Goal: Communication & Community: Answer question/provide support

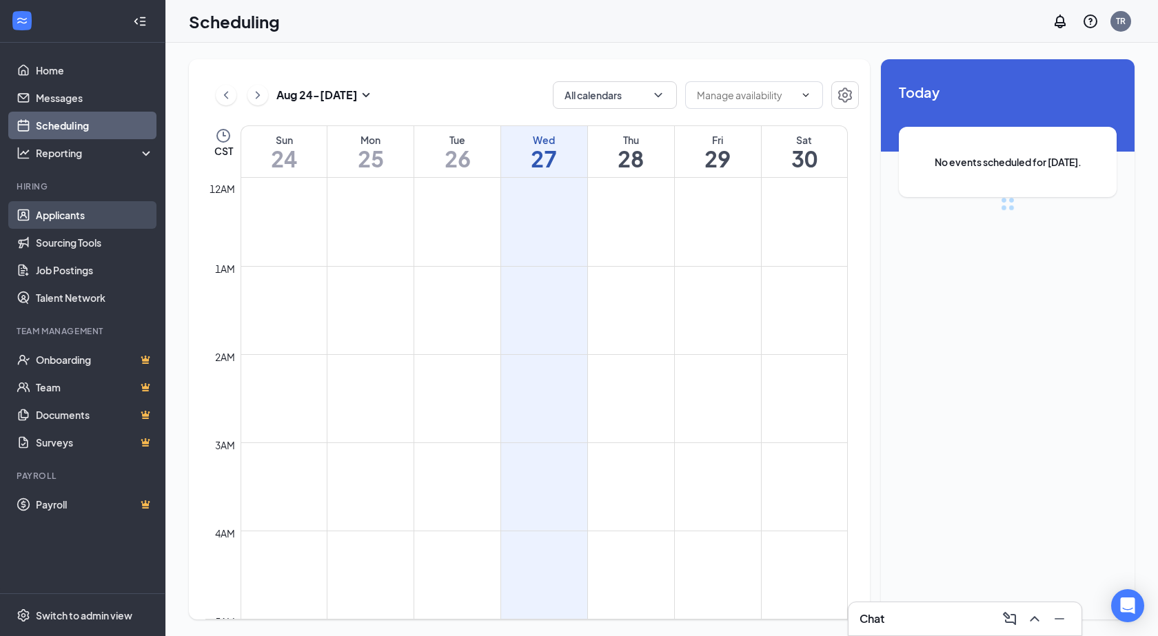
click at [119, 222] on link "Applicants" at bounding box center [95, 215] width 118 height 28
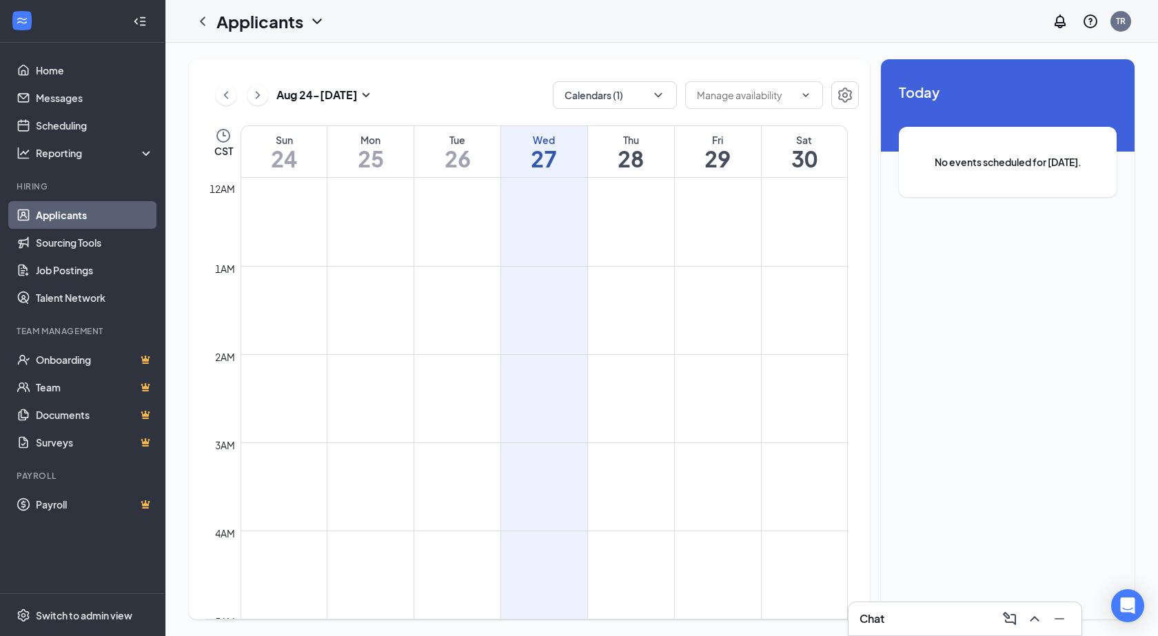
scroll to position [678, 0]
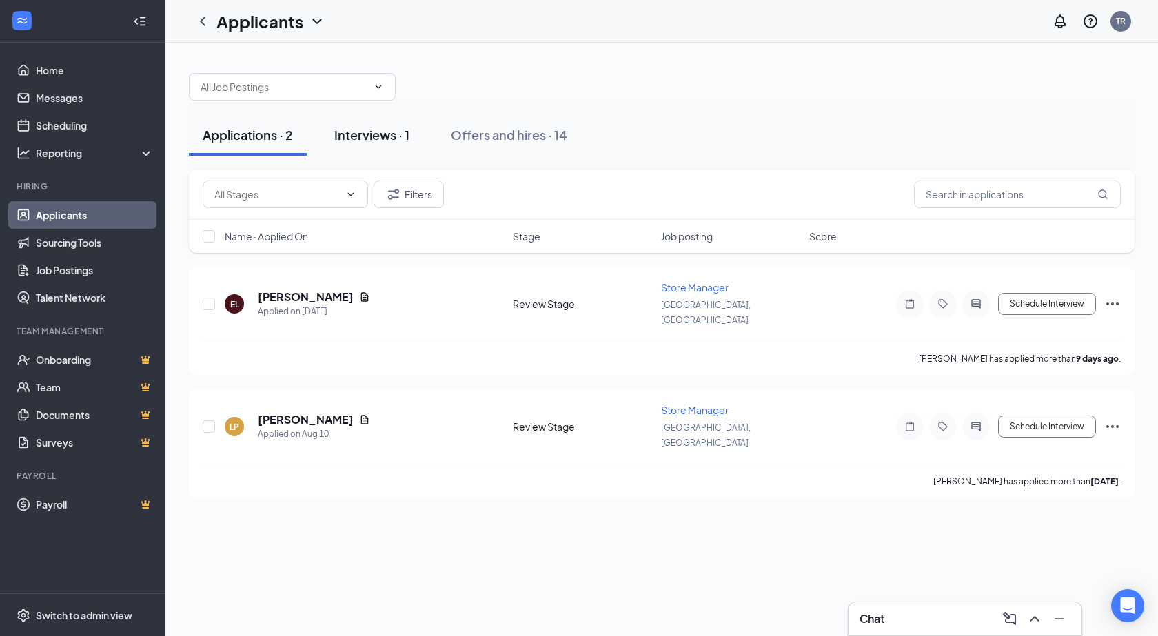
click at [370, 134] on div "Interviews · 1" at bounding box center [371, 134] width 75 height 17
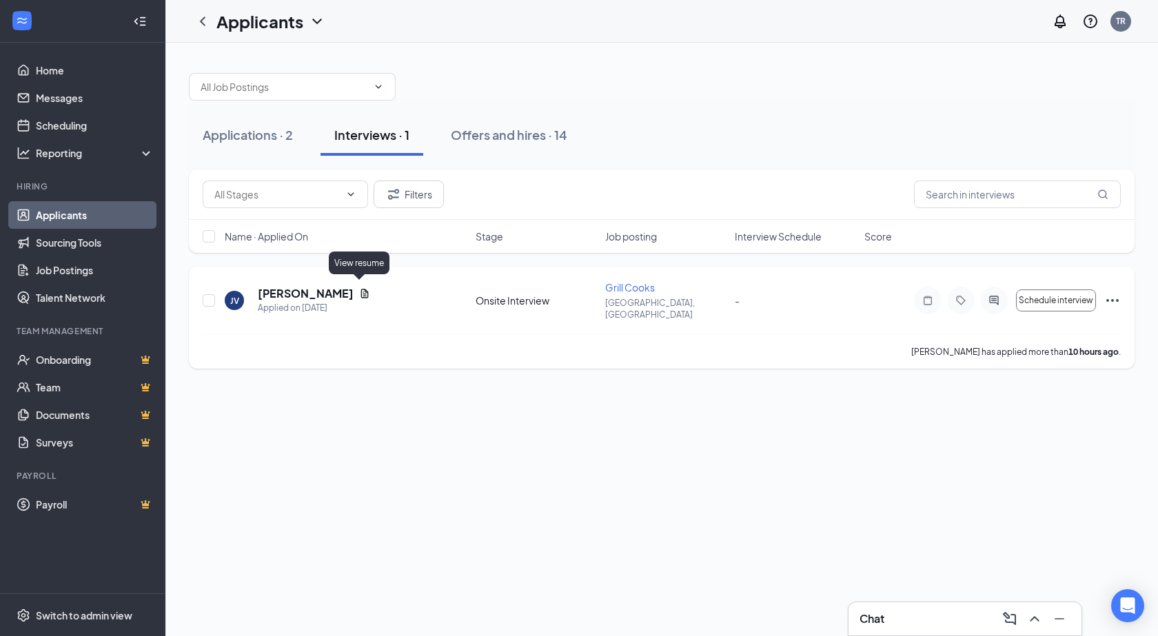
click at [359, 288] on icon "Document" at bounding box center [364, 293] width 11 height 11
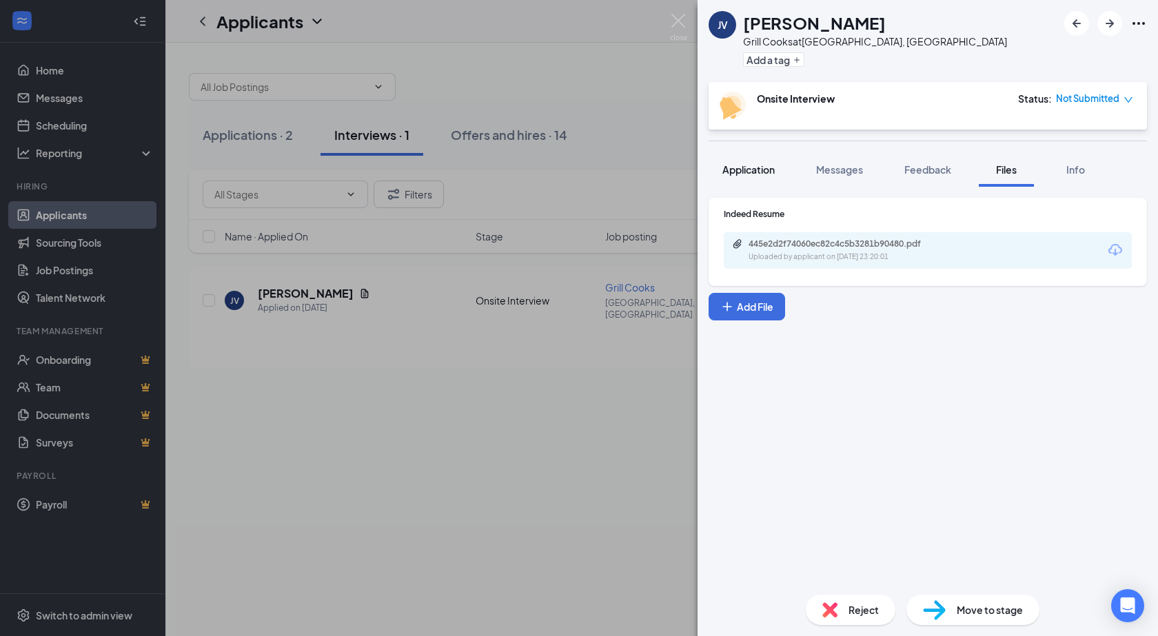
click at [737, 174] on span "Application" at bounding box center [749, 169] width 52 height 12
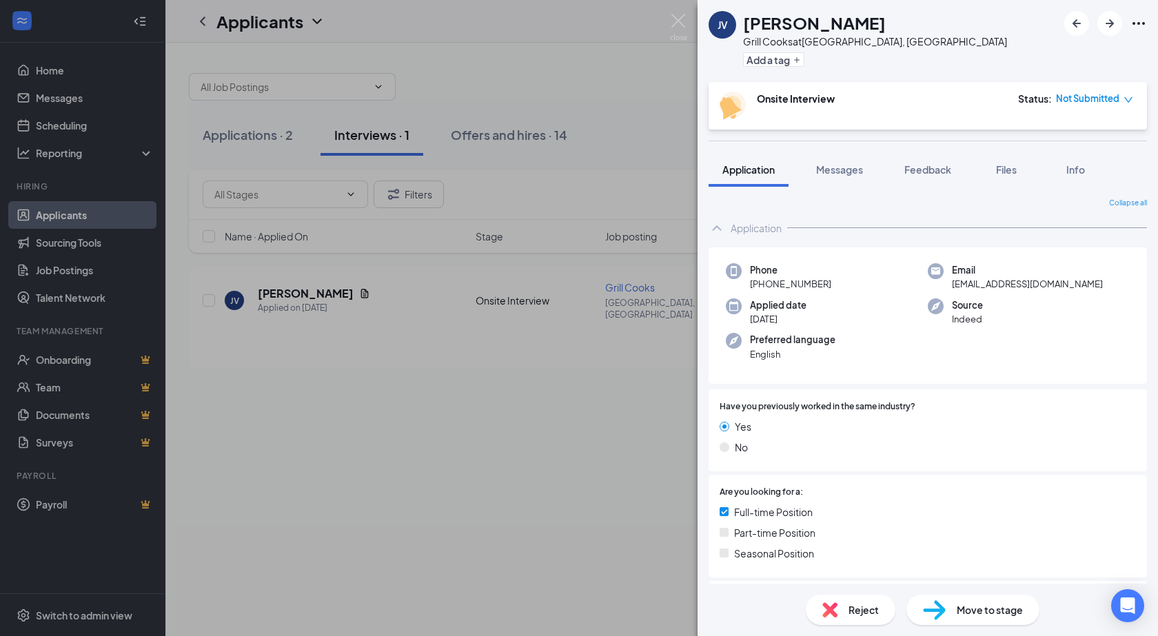
scroll to position [345, 0]
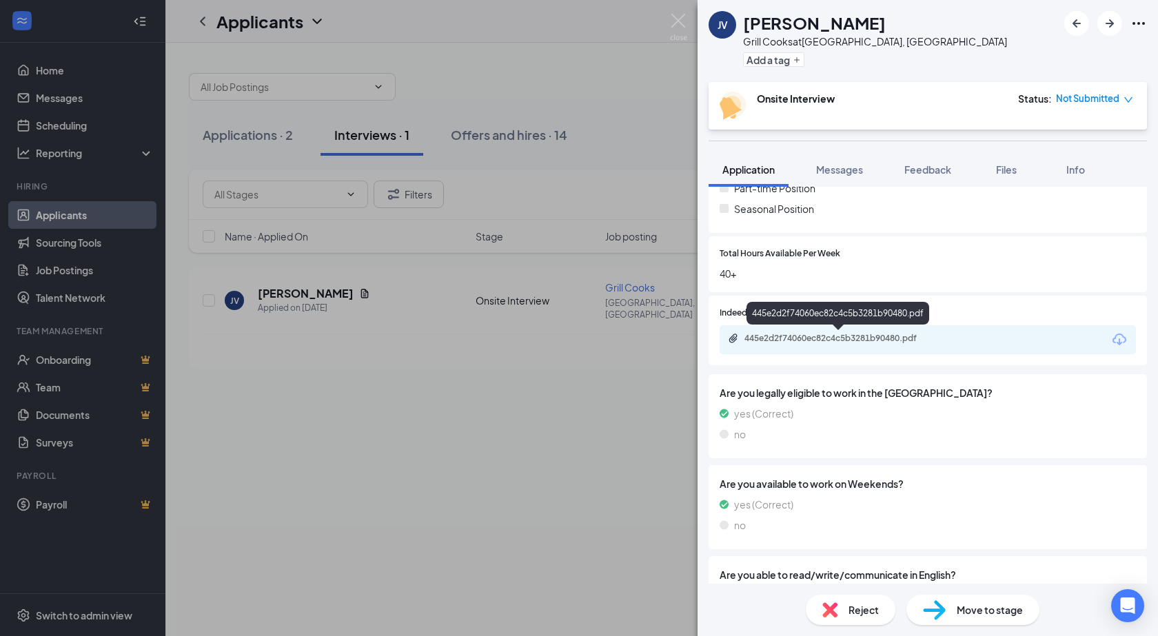
click at [854, 335] on div "445e2d2f74060ec82c4c5b3281b90480.pdf" at bounding box center [841, 338] width 193 height 11
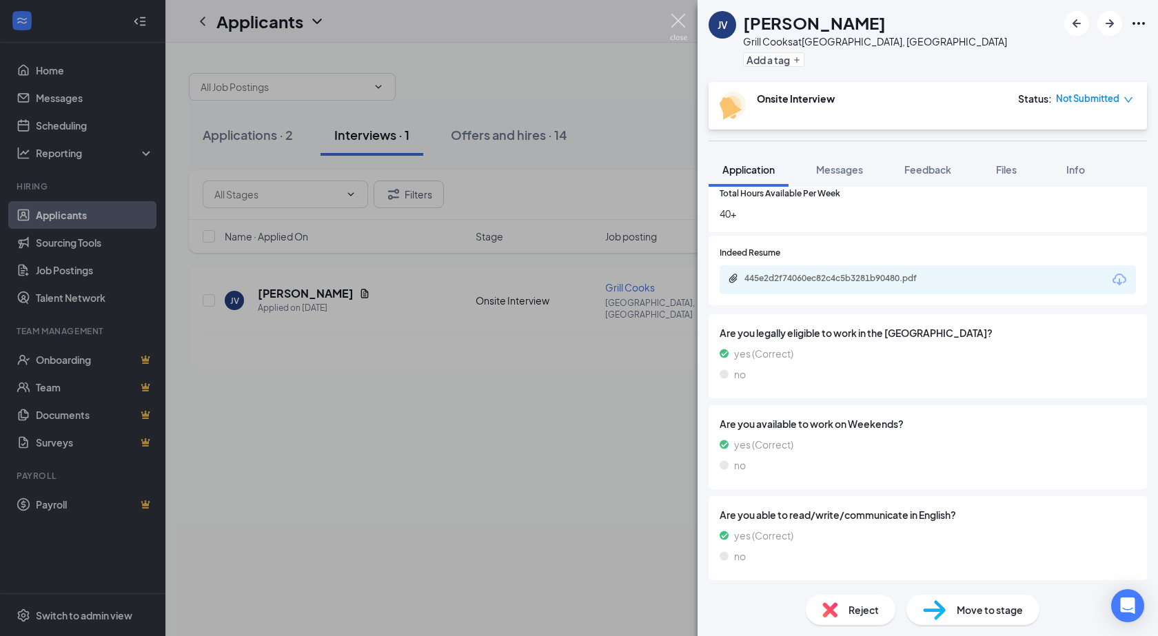
click at [684, 22] on img at bounding box center [678, 27] width 17 height 27
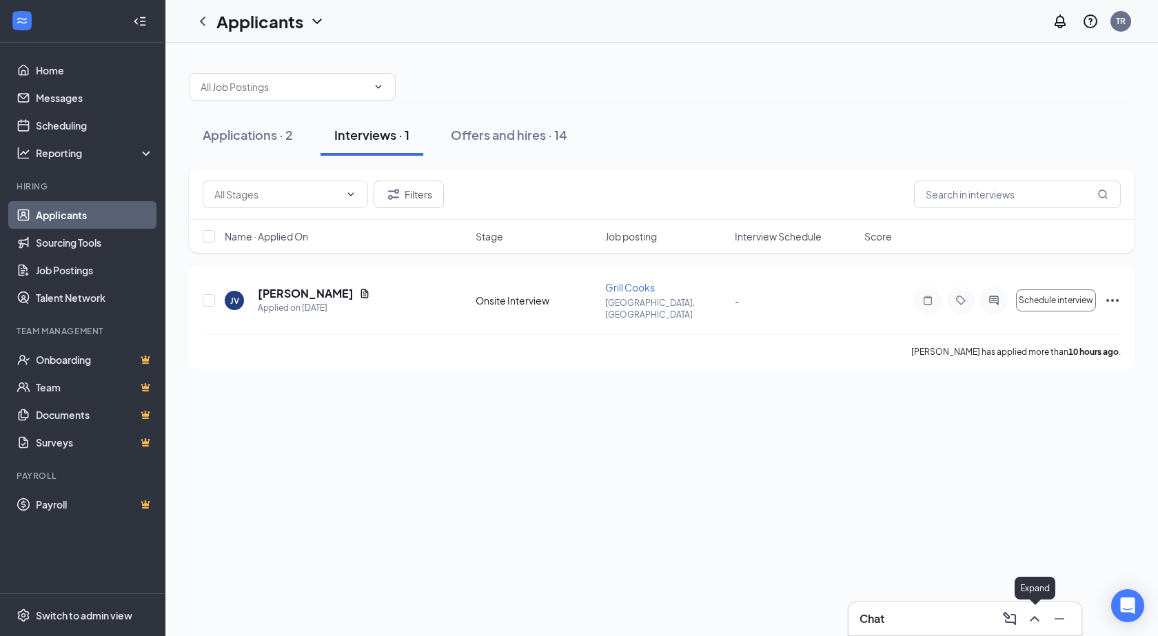
click at [1039, 621] on icon "ChevronUp" at bounding box center [1034, 619] width 9 height 6
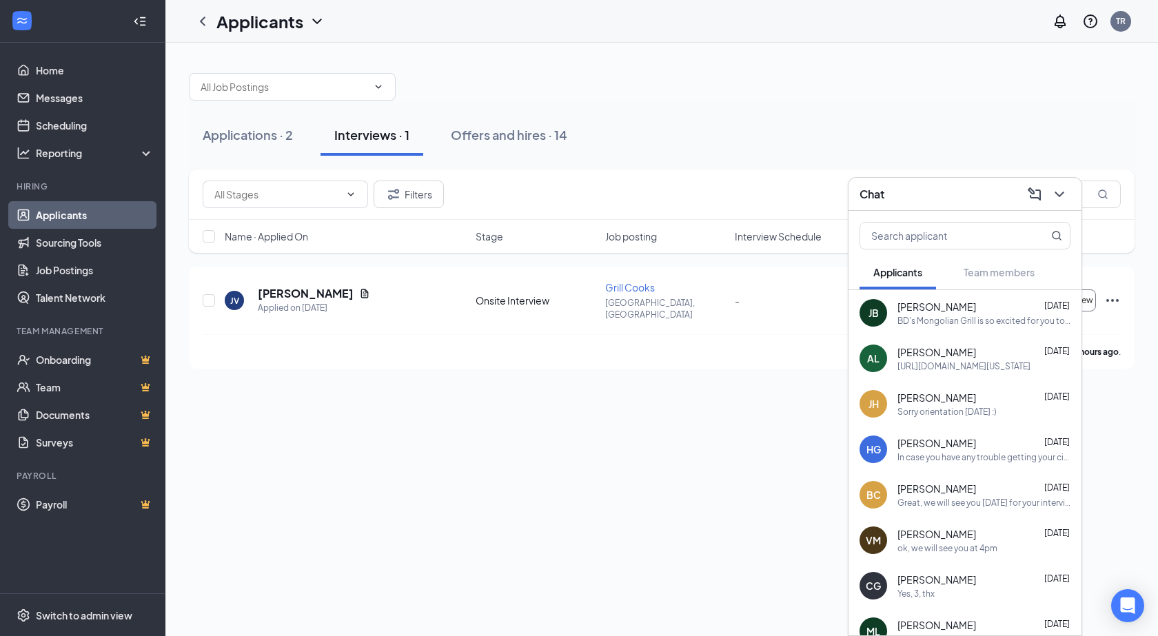
click at [1007, 503] on div "Great, we will see you [DATE] for your interview, thx" at bounding box center [984, 503] width 173 height 12
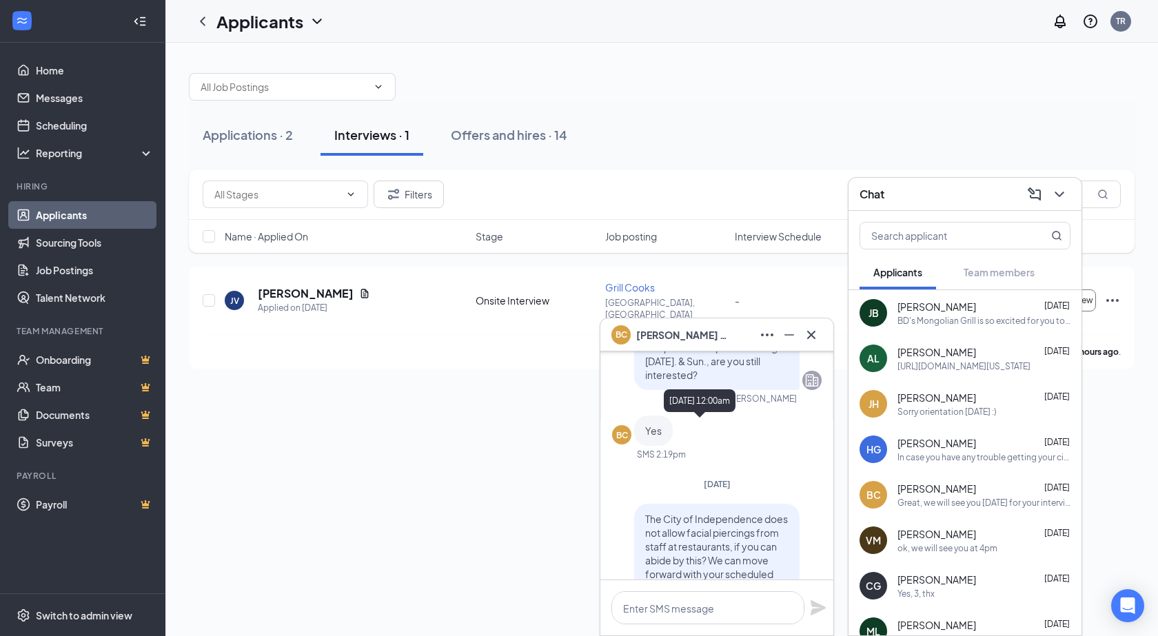
scroll to position [-345, 0]
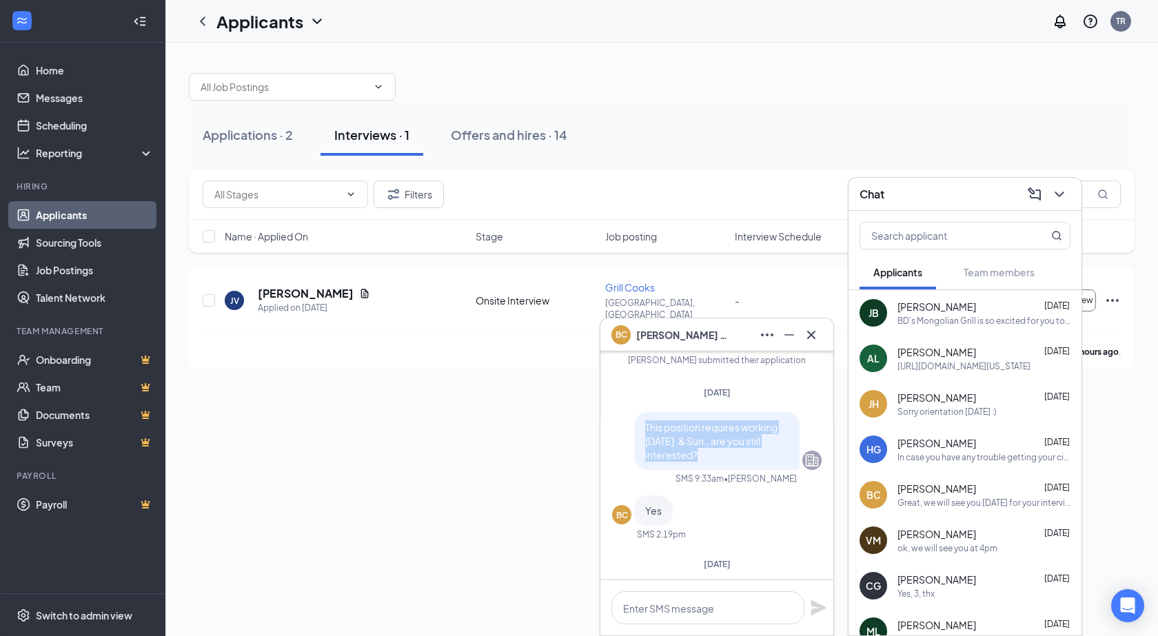
drag, startPoint x: 636, startPoint y: 426, endPoint x: 769, endPoint y: 453, distance: 135.8
click at [769, 453] on p "This position requires working [DATE]. & Sun., are you still interested?" at bounding box center [716, 441] width 143 height 41
copy span "This position requires working [DATE]. & Sun., are you still interested?"
click at [813, 328] on icon "Cross" at bounding box center [811, 335] width 17 height 17
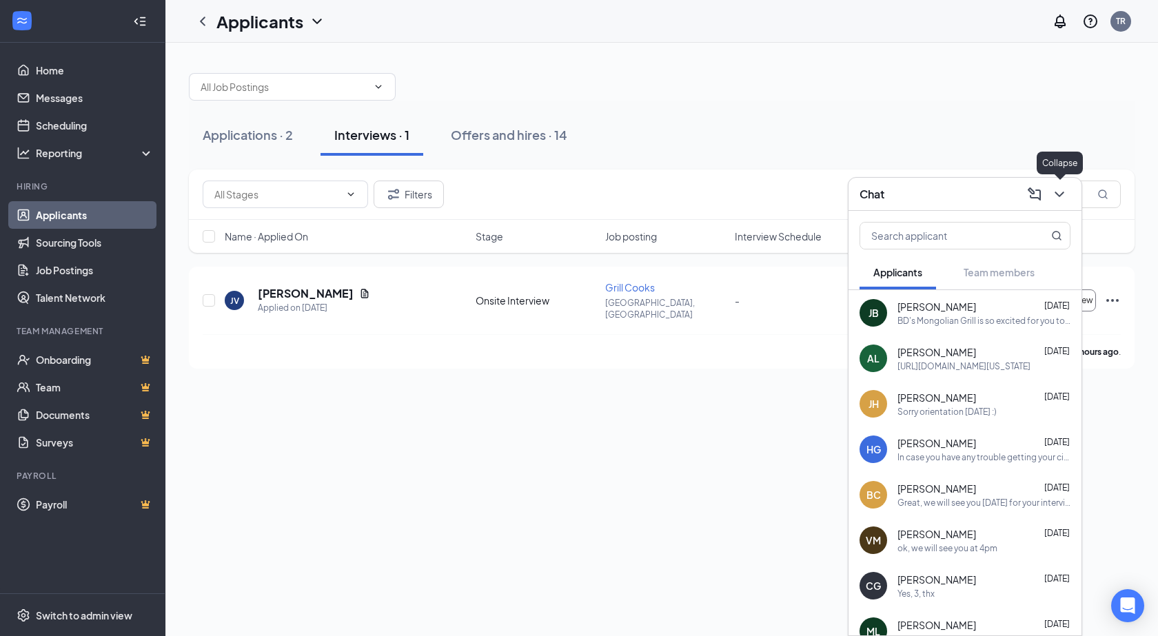
click at [1066, 189] on icon "ChevronDown" at bounding box center [1060, 194] width 17 height 17
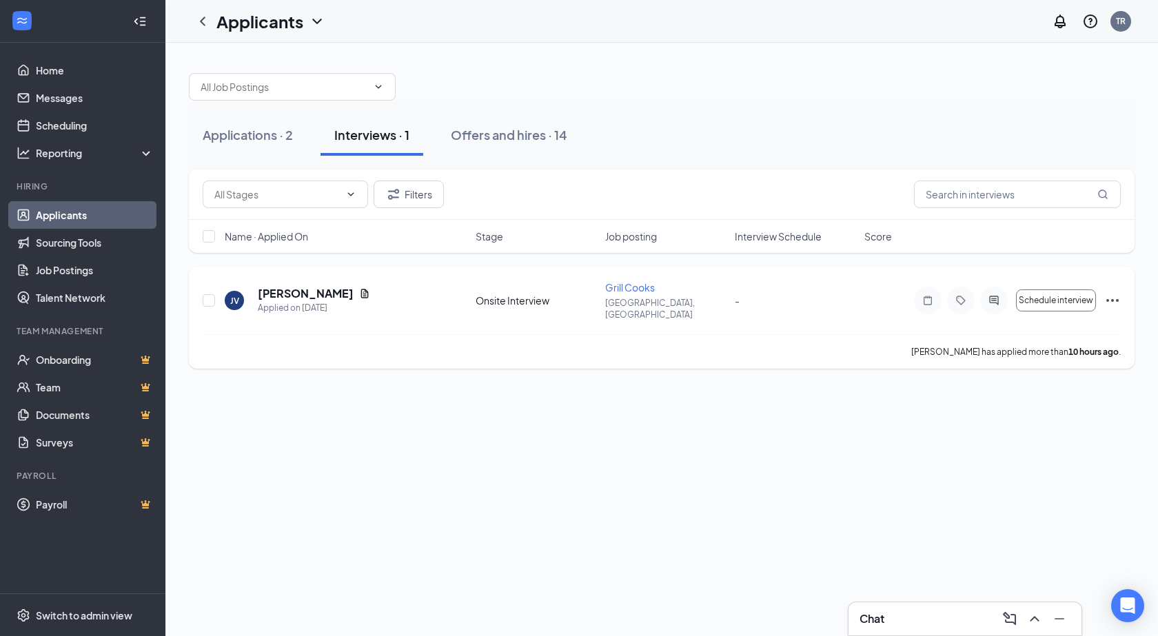
click at [995, 302] on div at bounding box center [995, 301] width 28 height 28
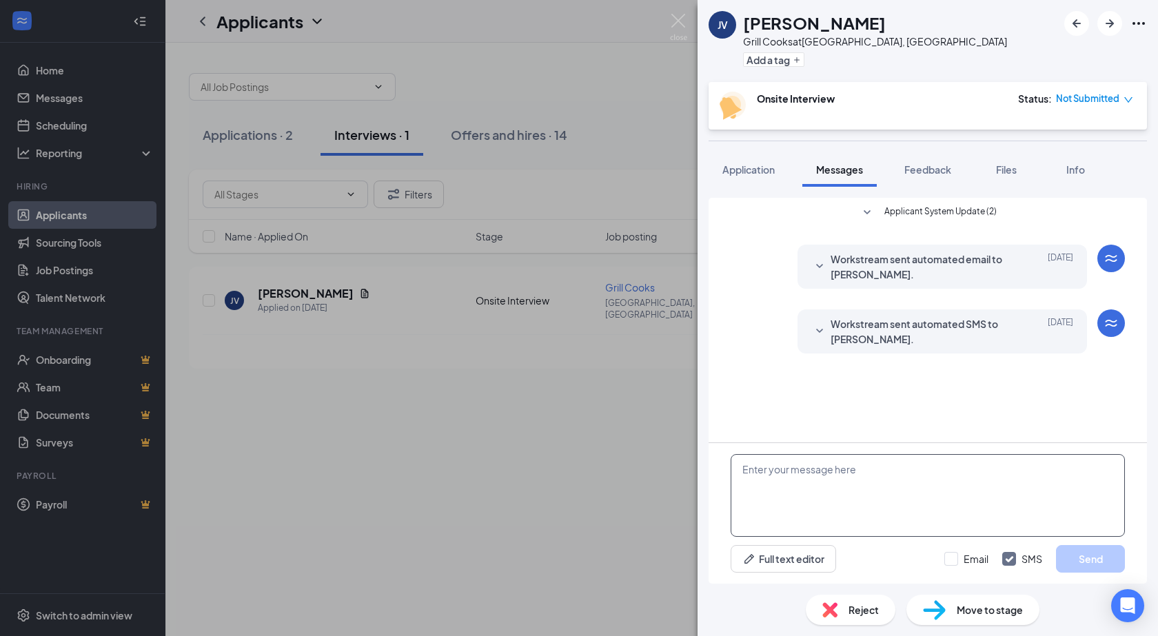
click at [753, 492] on textarea at bounding box center [928, 495] width 394 height 83
paste textarea "This position requires working [DATE]. & Sun., are you still interested?"
type textarea "This position requires working [DATE]. & Sun., are you still interested?"
click at [1099, 554] on button "Send" at bounding box center [1090, 559] width 69 height 28
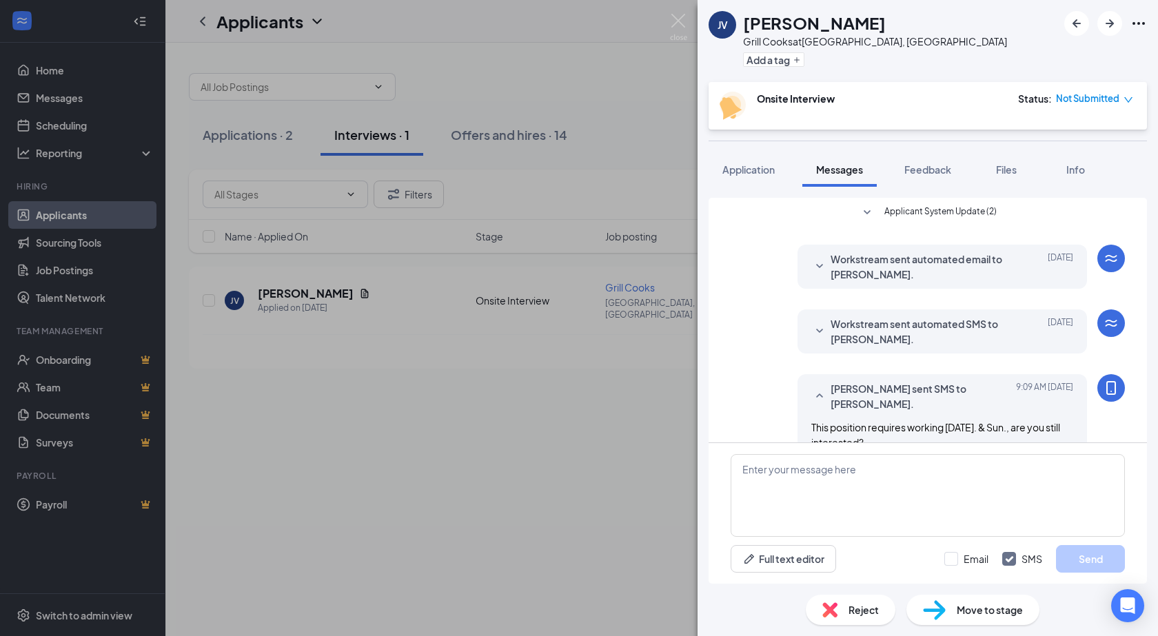
scroll to position [14, 0]
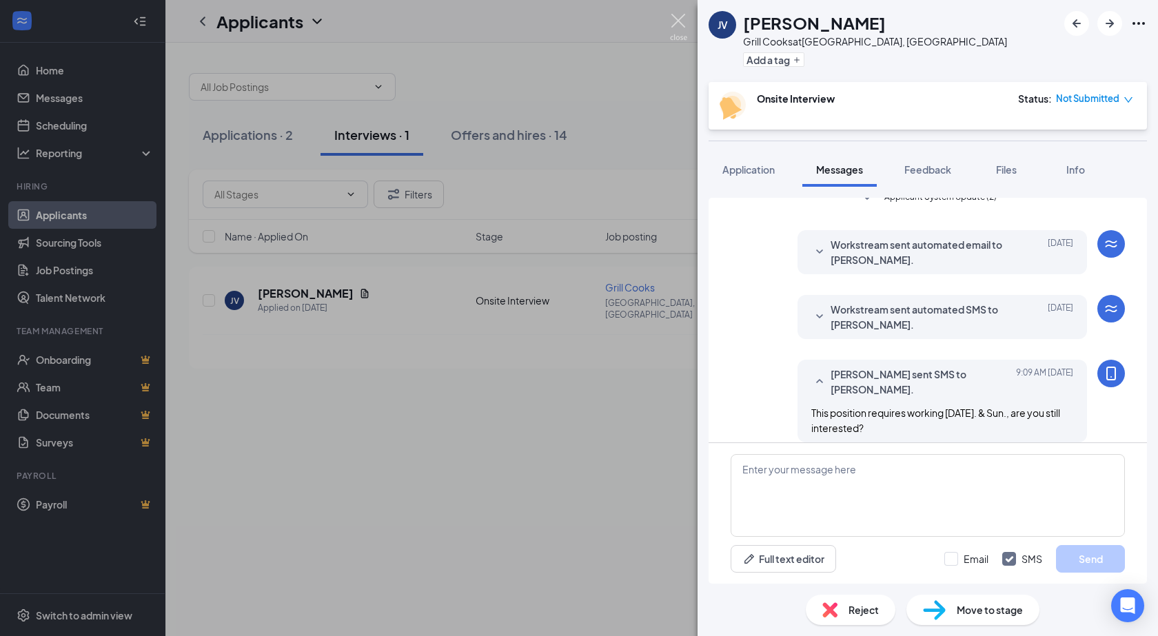
click at [676, 28] on img at bounding box center [678, 27] width 17 height 27
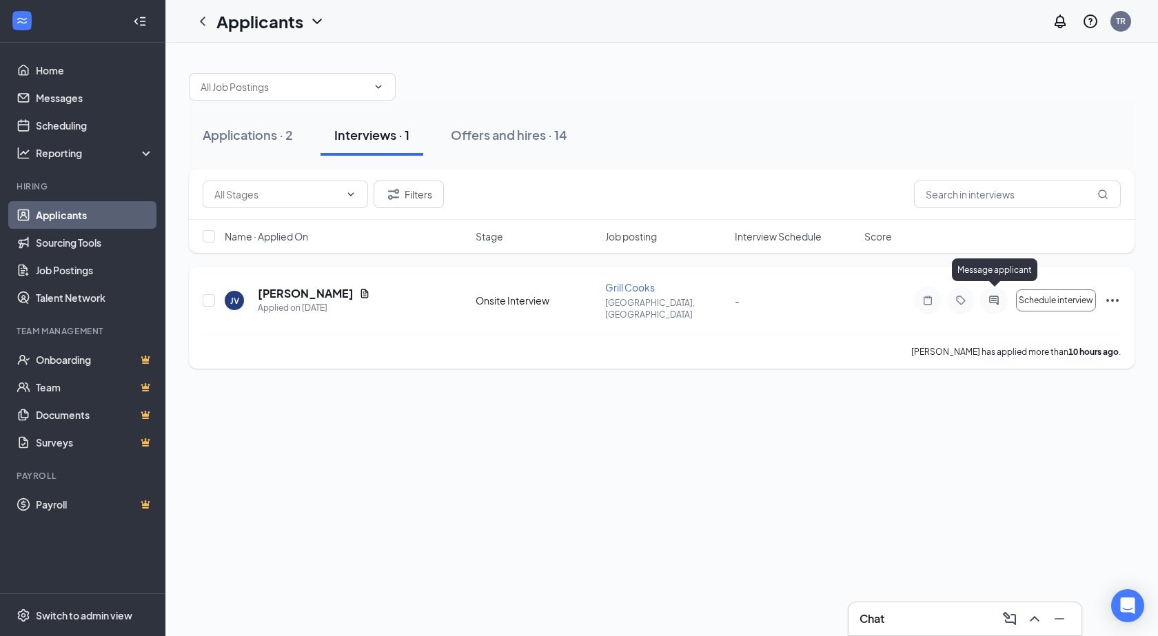
click at [997, 297] on icon "ActiveChat" at bounding box center [994, 300] width 17 height 11
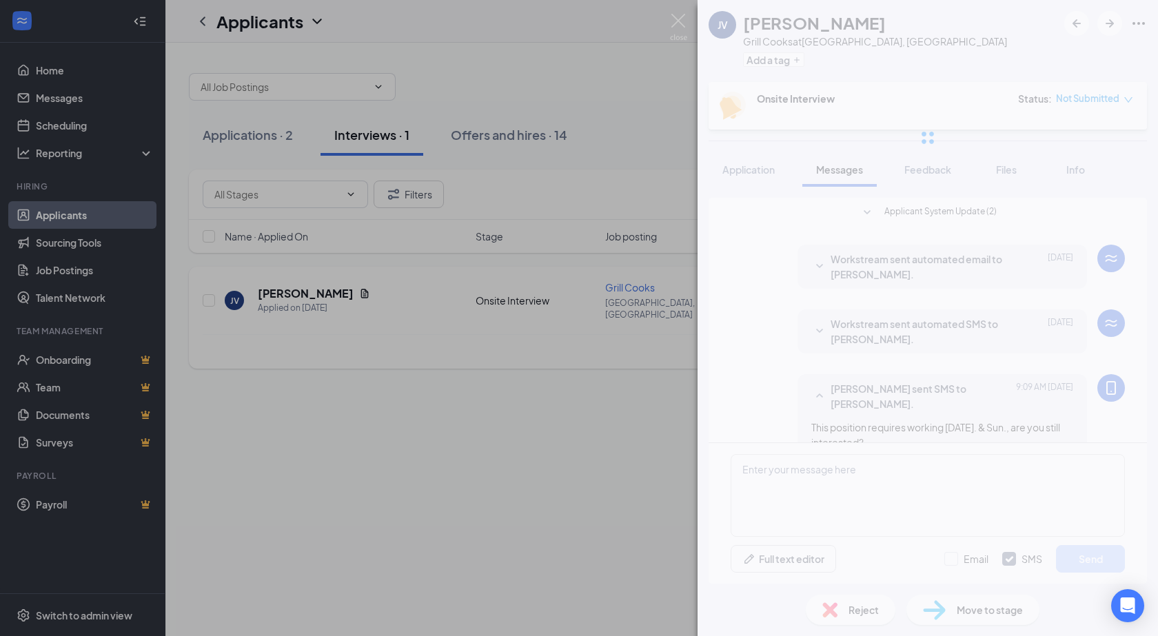
scroll to position [14, 0]
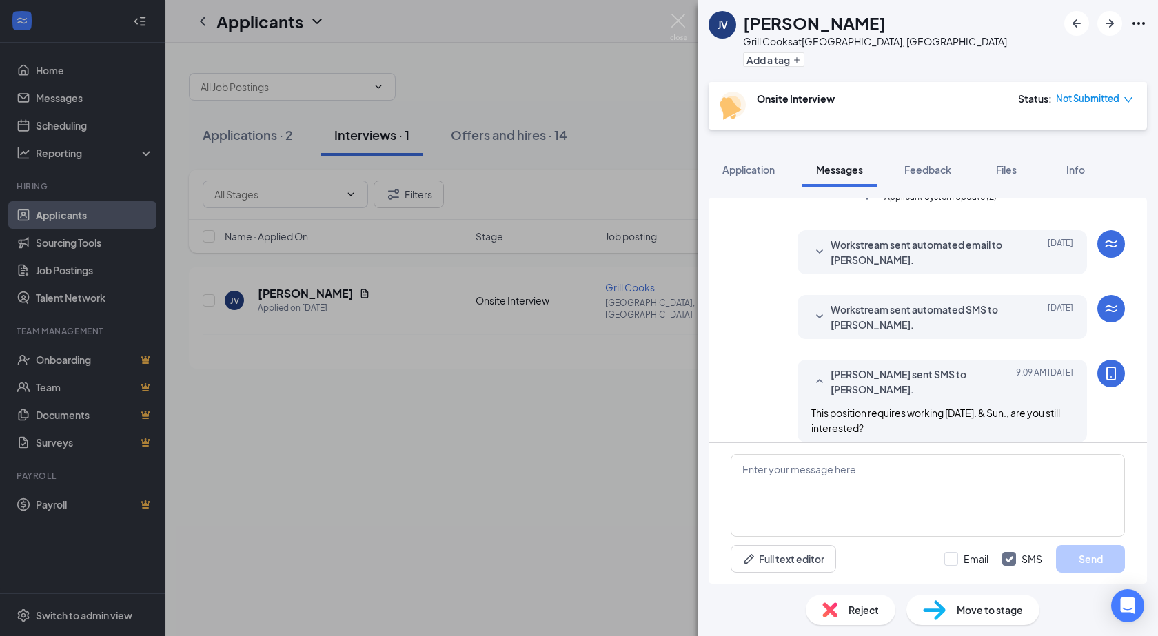
click at [571, 385] on div "JV [PERSON_NAME] Grill Cooks at [GEOGRAPHIC_DATA], [GEOGRAPHIC_DATA] Add a tag …" at bounding box center [579, 318] width 1158 height 636
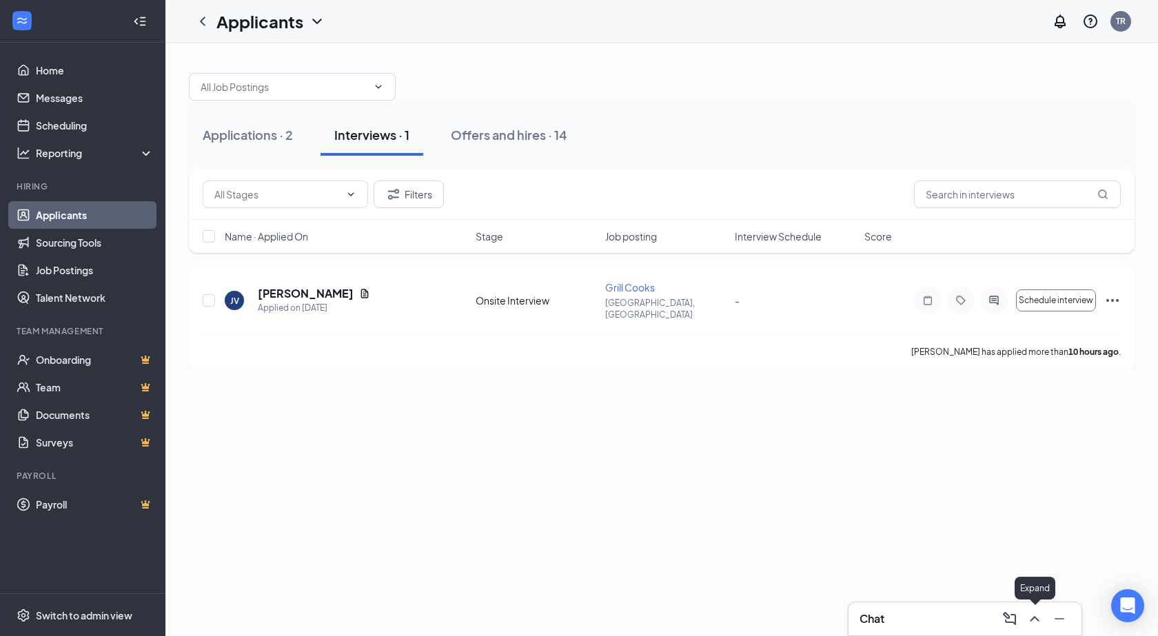
click at [1034, 616] on icon "ChevronUp" at bounding box center [1035, 619] width 17 height 17
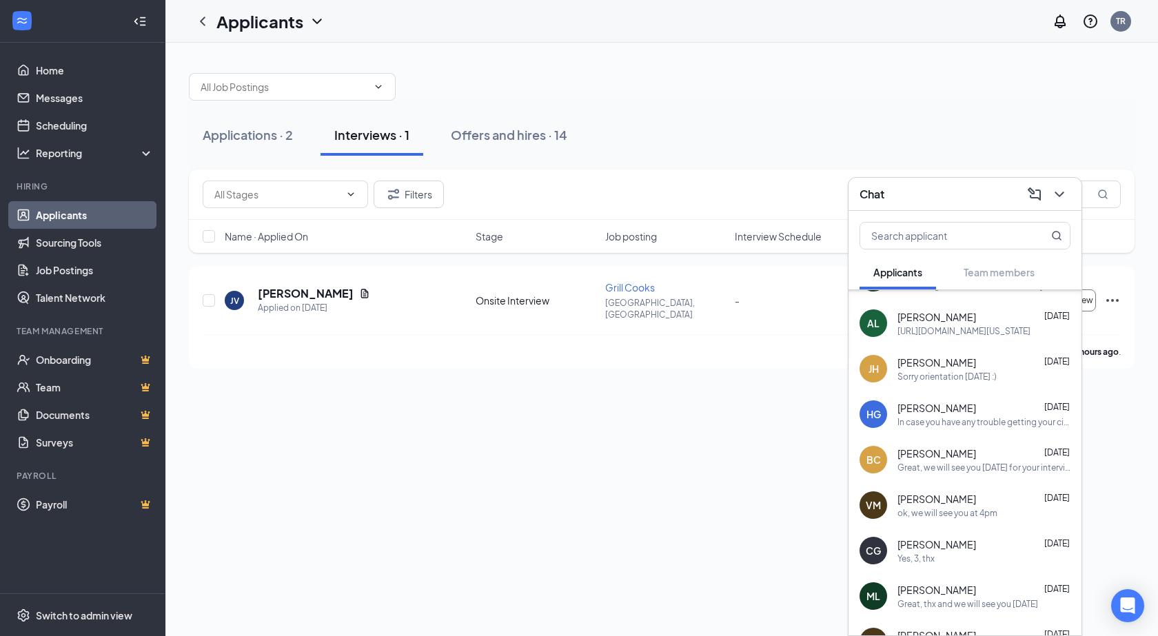
scroll to position [69, 0]
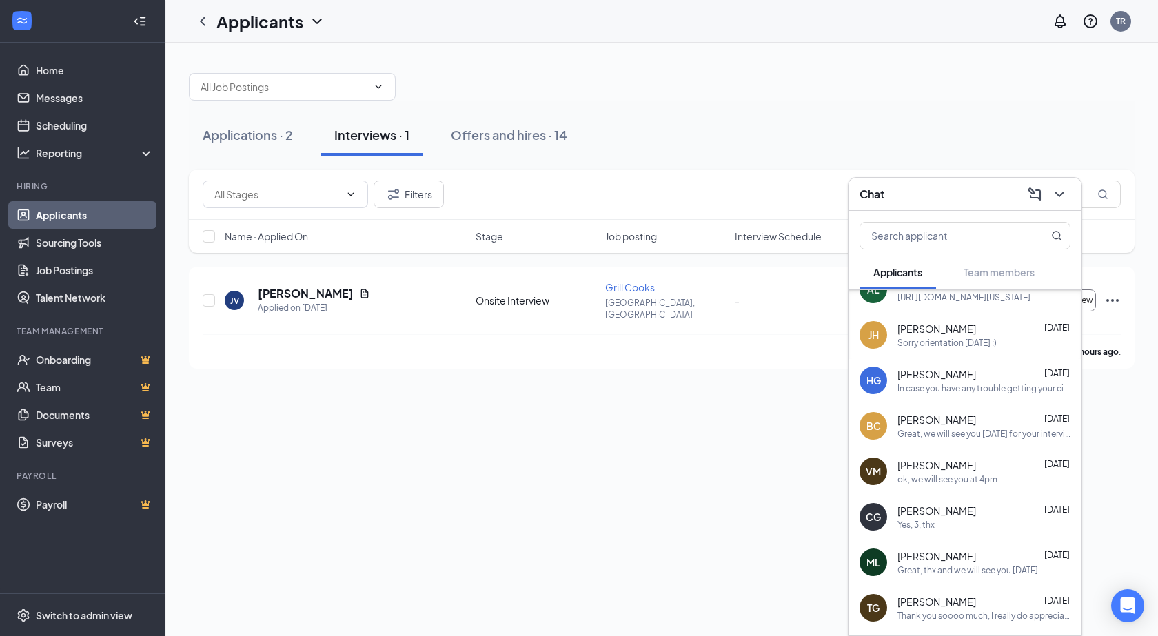
click at [707, 470] on div "Applications · 2 Interviews · 1 Offers and hires · 14 Filters Name · Applied On…" at bounding box center [661, 340] width 993 height 594
click at [1061, 197] on icon "ChevronDown" at bounding box center [1060, 194] width 17 height 17
